Goal: Browse casually: Explore the website without a specific task or goal

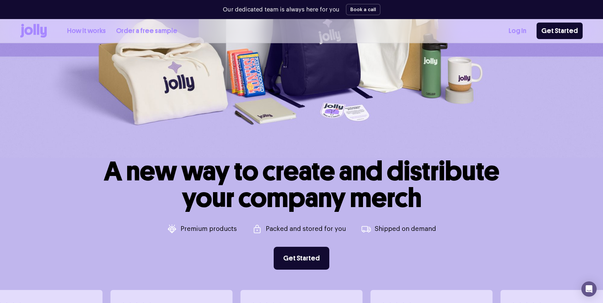
scroll to position [337, 0]
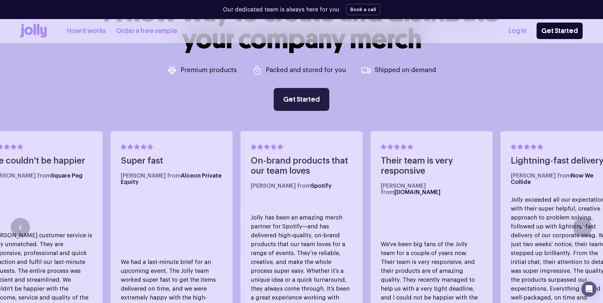
click at [305, 102] on link "Get Started" at bounding box center [302, 99] width 56 height 23
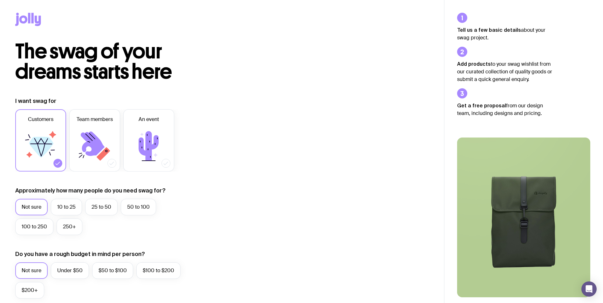
click at [30, 19] on icon at bounding box center [29, 18] width 2 height 10
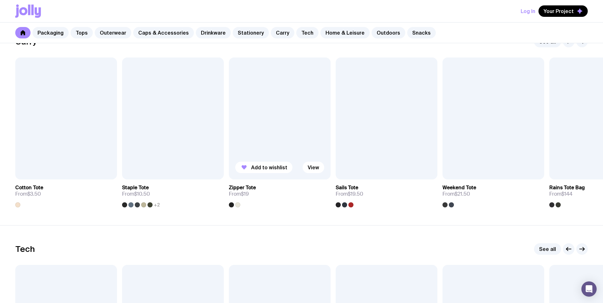
scroll to position [1303, 0]
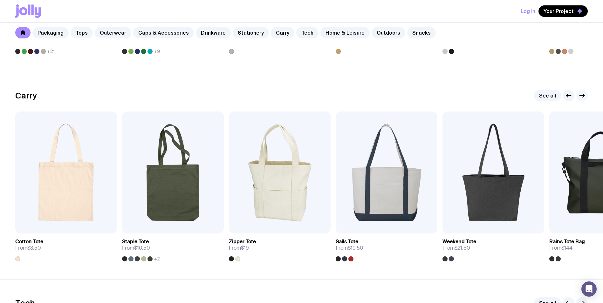
click at [585, 97] on icon "button" at bounding box center [582, 96] width 8 height 8
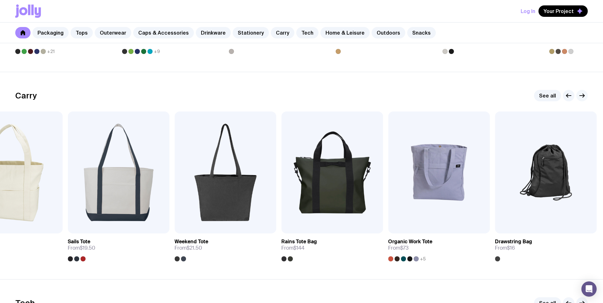
click at [585, 97] on icon "button" at bounding box center [582, 96] width 8 height 8
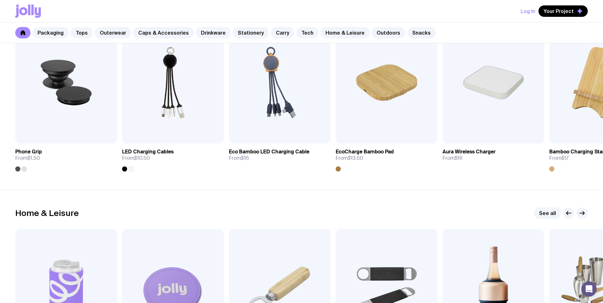
scroll to position [1716, 0]
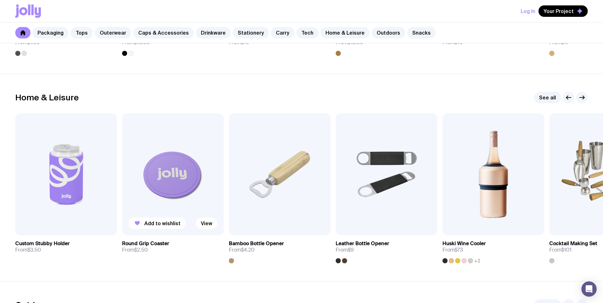
click at [187, 195] on img at bounding box center [173, 174] width 102 height 122
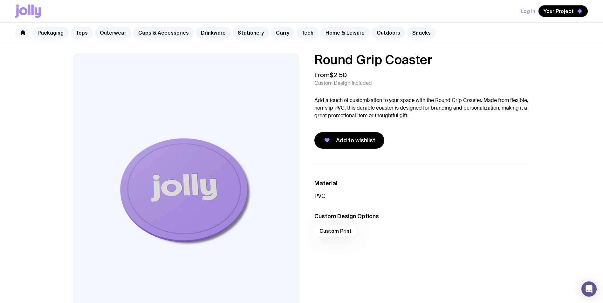
click at [26, 33] on link at bounding box center [22, 32] width 15 height 11
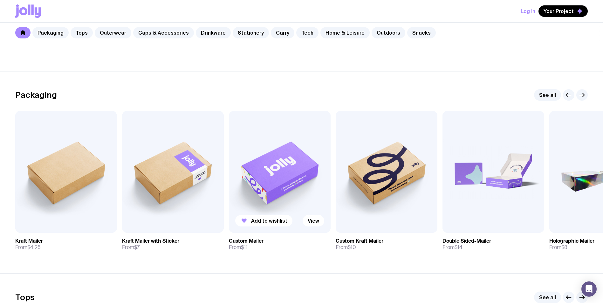
scroll to position [95, 0]
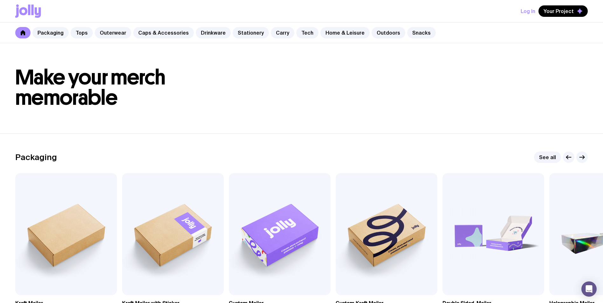
scroll to position [0, 0]
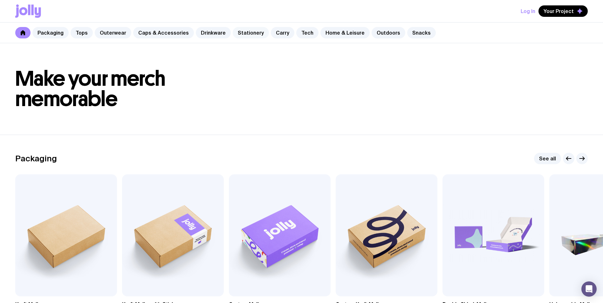
click at [242, 34] on link "Stationery" at bounding box center [251, 32] width 36 height 11
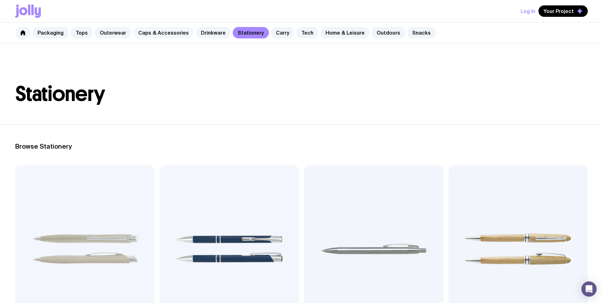
click at [159, 35] on link "Caps & Accessories" at bounding box center [163, 32] width 61 height 11
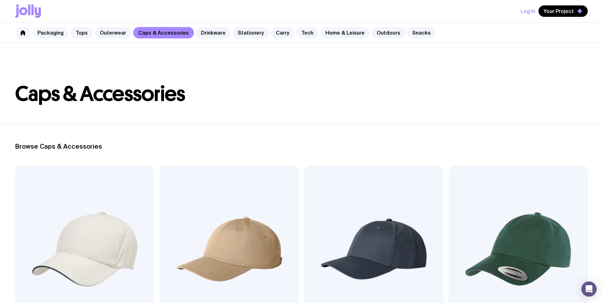
click at [51, 33] on link "Packaging" at bounding box center [50, 32] width 36 height 11
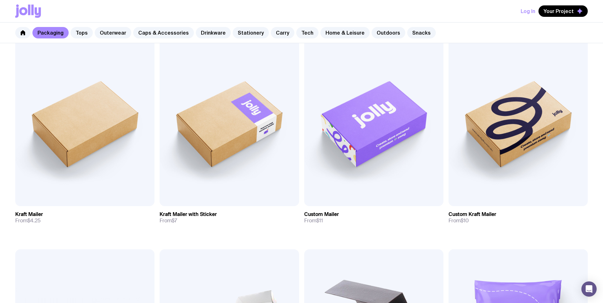
scroll to position [127, 0]
